Goal: Obtain resource: Download file/media

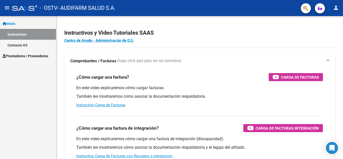
click at [35, 56] on span "Prestadores / Proveedores" at bounding box center [26, 56] width 46 height 6
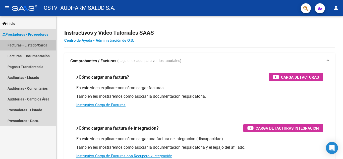
click at [33, 44] on link "Facturas - Listado/Carga" at bounding box center [28, 45] width 56 height 11
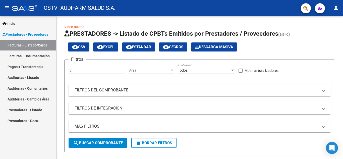
click at [34, 77] on link "Auditorías - Listado" at bounding box center [28, 77] width 56 height 11
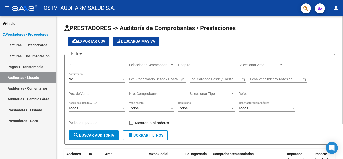
click at [97, 80] on div "No" at bounding box center [95, 79] width 52 height 4
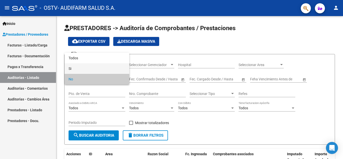
click at [88, 66] on span "Si" at bounding box center [97, 68] width 57 height 11
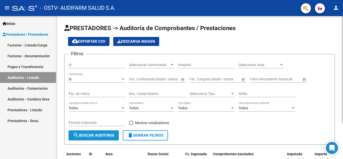
click at [99, 135] on span "search Buscar Auditoria" at bounding box center [93, 135] width 41 height 5
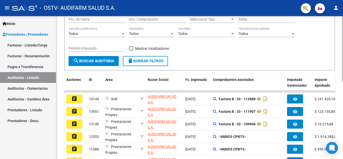
scroll to position [77, 0]
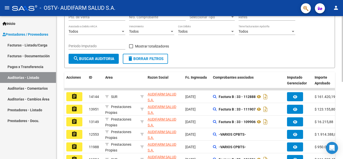
click at [339, 85] on div "PRESTADORES -> Auditoría de Comprobantes / Prestaciones cloud_download Exportar…" at bounding box center [200, 92] width 288 height 307
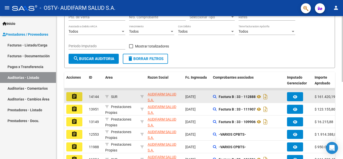
click at [72, 96] on mat-icon "assignment" at bounding box center [74, 96] width 6 height 6
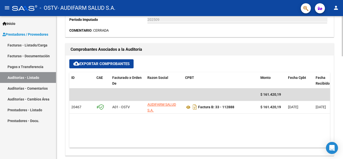
scroll to position [179, 0]
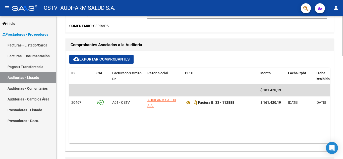
click at [341, 104] on div "arrow_back Editar 14144 cloud_download Generar informe Sin Fecha de Vencimiento…" at bounding box center [200, 92] width 288 height 508
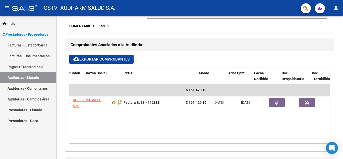
scroll to position [0, 80]
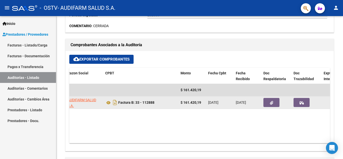
click at [268, 102] on button "button" at bounding box center [271, 102] width 16 height 9
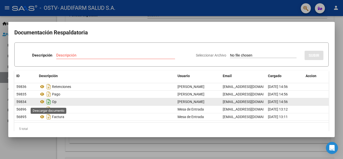
click at [48, 103] on icon "Descargar documento" at bounding box center [48, 102] width 7 height 8
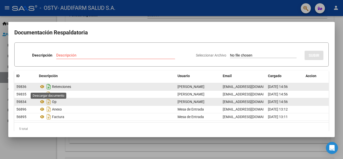
click at [49, 86] on icon "Descargar documento" at bounding box center [48, 87] width 7 height 8
click at [342, 40] on div at bounding box center [171, 79] width 343 height 159
